Goal: Connect with others: Connect with others

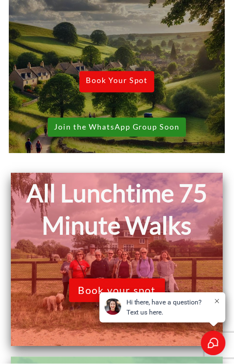
scroll to position [366, 0]
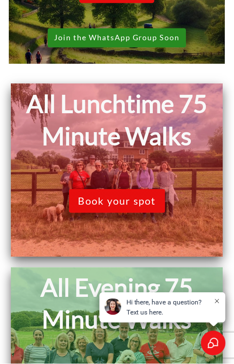
scroll to position [453, 0]
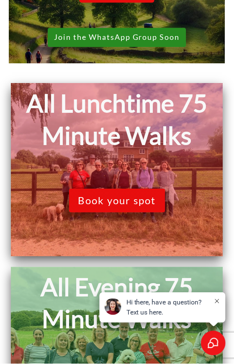
click at [104, 42] on span "Join the WhatsApp Group Soon" at bounding box center [117, 37] width 126 height 9
click at [77, 42] on span "Join the WhatsApp Group Soon" at bounding box center [117, 37] width 126 height 9
